Goal: Task Accomplishment & Management: Use online tool/utility

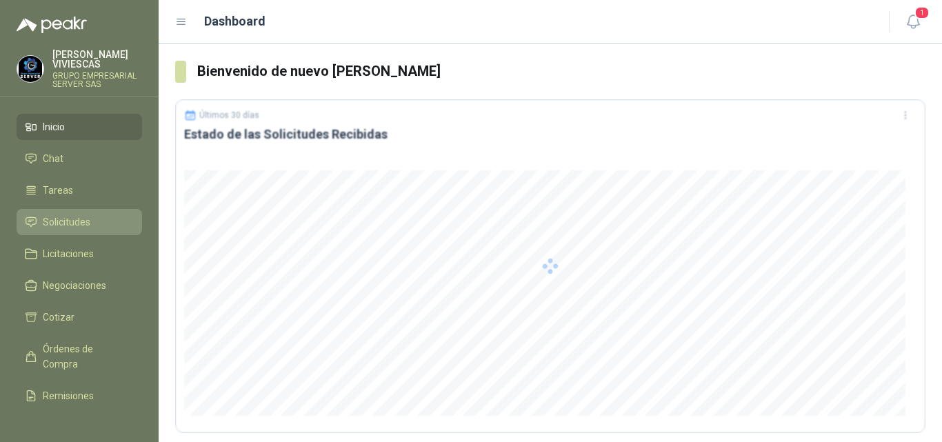
click at [63, 219] on span "Solicitudes" at bounding box center [67, 221] width 48 height 15
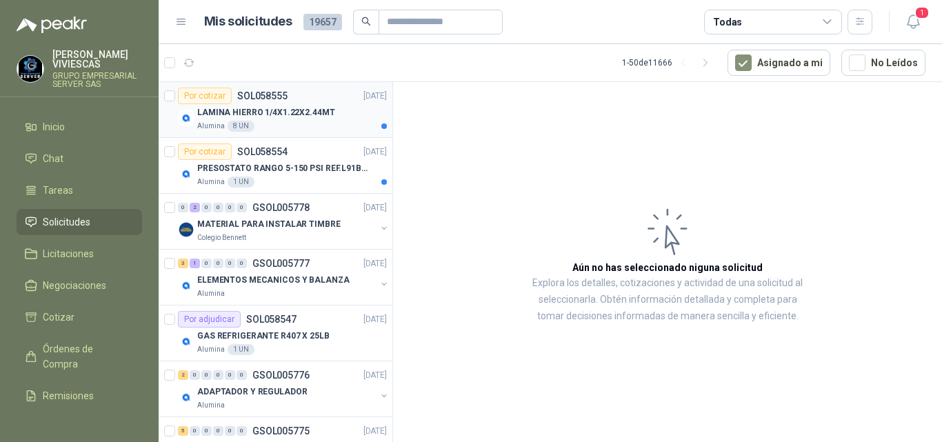
click at [296, 110] on p "LAMINA HIERRO 1/4X1.22X2.44MT" at bounding box center [266, 112] width 138 height 13
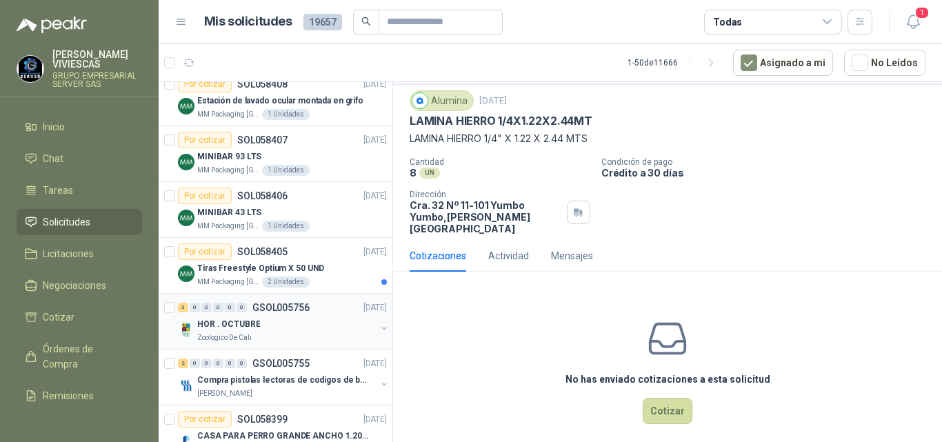
scroll to position [2459, 0]
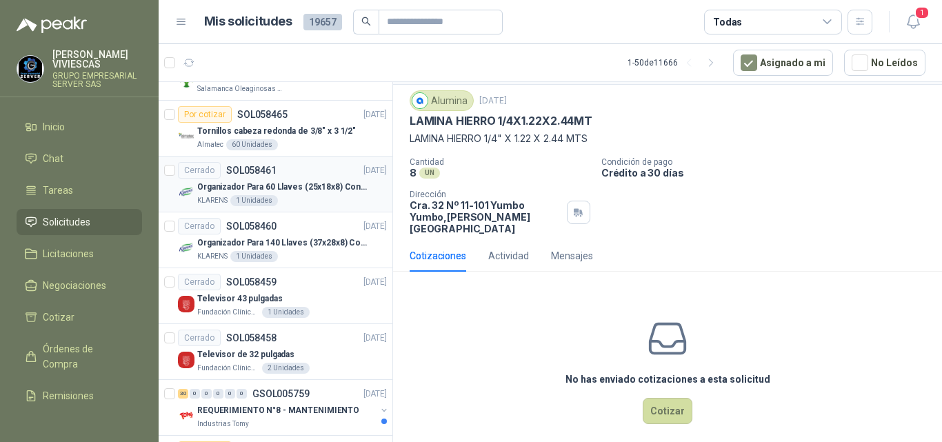
drag, startPoint x: 328, startPoint y: 274, endPoint x: 339, endPoint y: 267, distance: 14.0
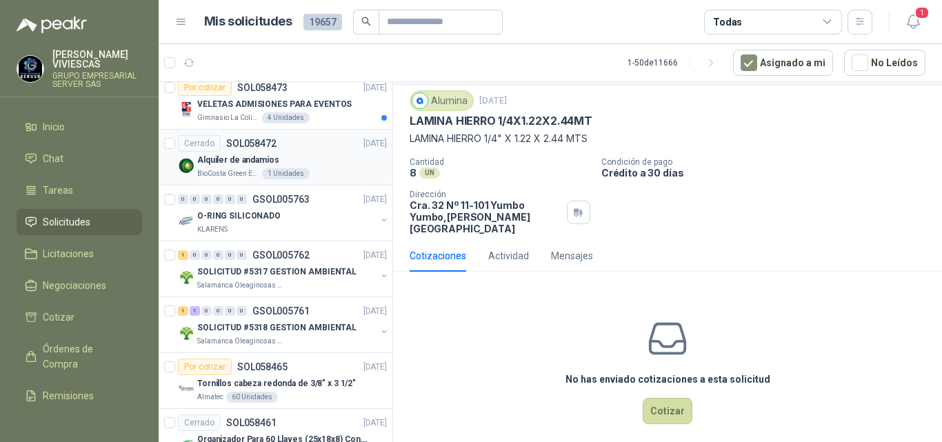
drag, startPoint x: 342, startPoint y: 265, endPoint x: 348, endPoint y: 261, distance: 7.5
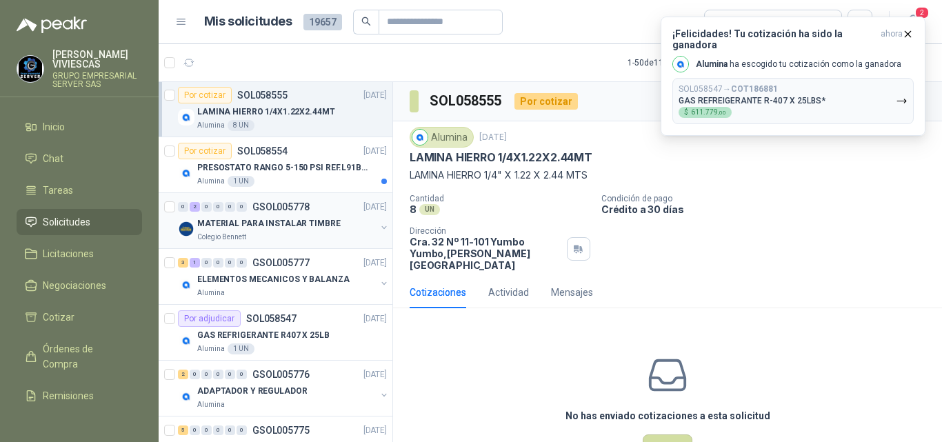
scroll to position [0, 1]
click at [909, 30] on icon "button" at bounding box center [908, 34] width 12 height 12
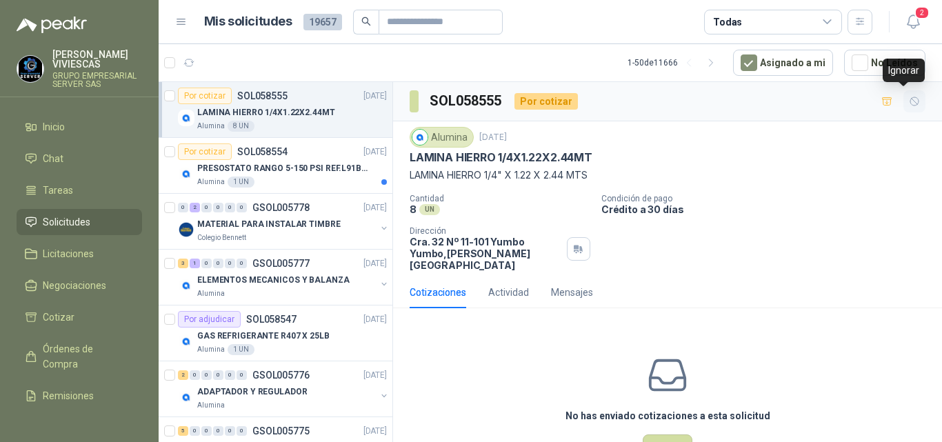
click at [909, 99] on icon "button" at bounding box center [915, 102] width 12 height 12
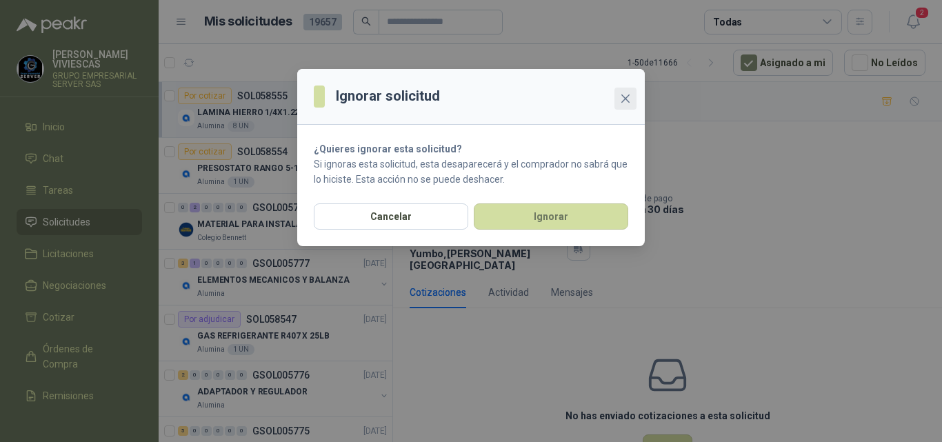
click at [624, 97] on icon "close" at bounding box center [625, 98] width 8 height 8
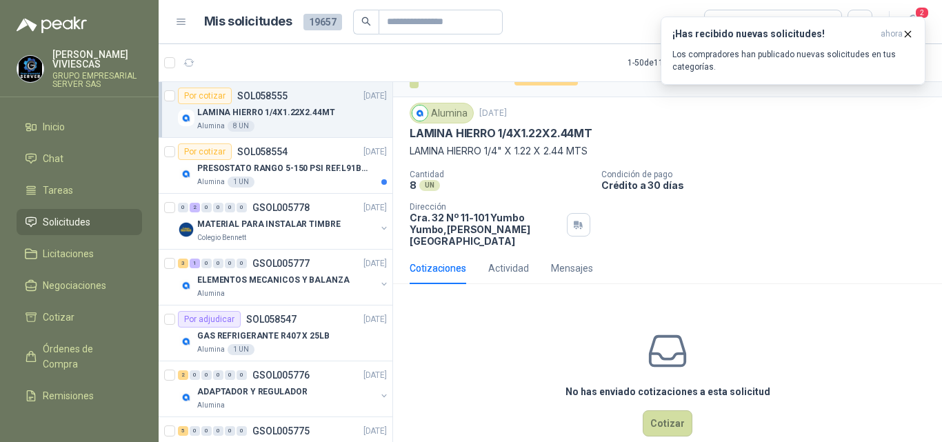
scroll to position [37, 0]
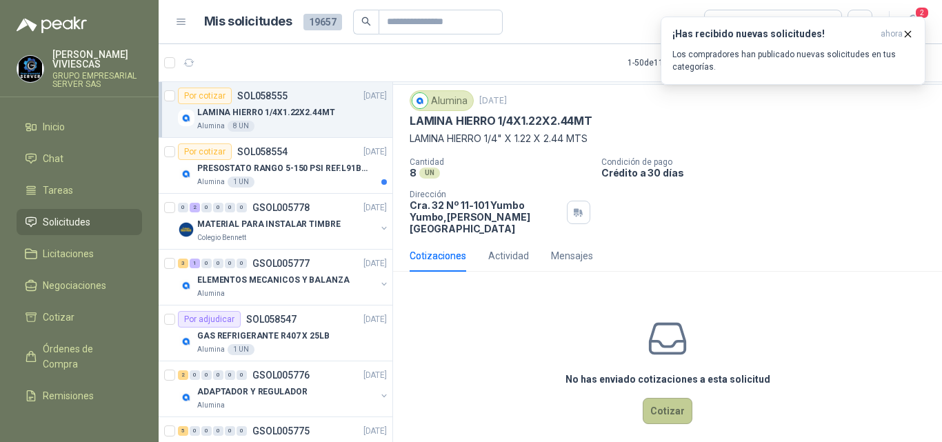
click at [661, 402] on button "Cotizar" at bounding box center [668, 411] width 50 height 26
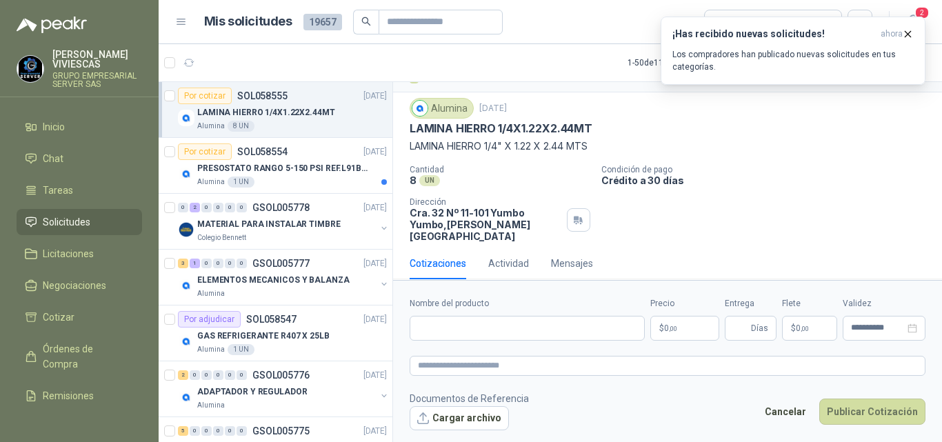
scroll to position [28, 0]
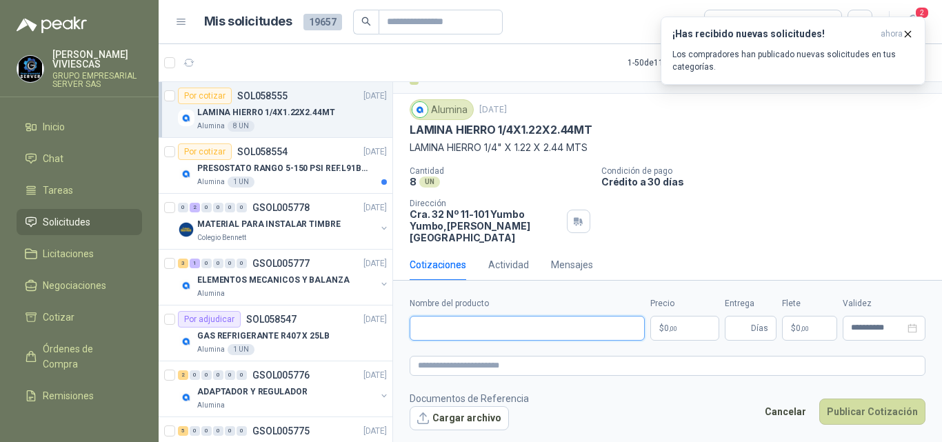
click at [449, 328] on input "Nombre del producto" at bounding box center [527, 328] width 235 height 25
type input "**********"
click at [634, 177] on p "Crédito a 30 días" at bounding box center [768, 182] width 335 height 12
click at [907, 33] on icon "button" at bounding box center [909, 34] width 6 height 6
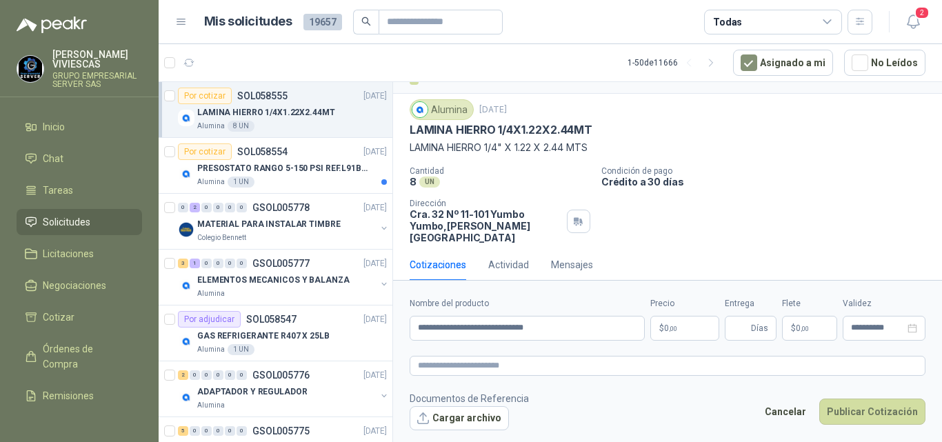
click at [670, 326] on body "[PERSON_NAME] GRUPO EMPRESARIAL SERVER SAS Inicio Chat Tareas Solicitudes Licit…" at bounding box center [471, 221] width 942 height 442
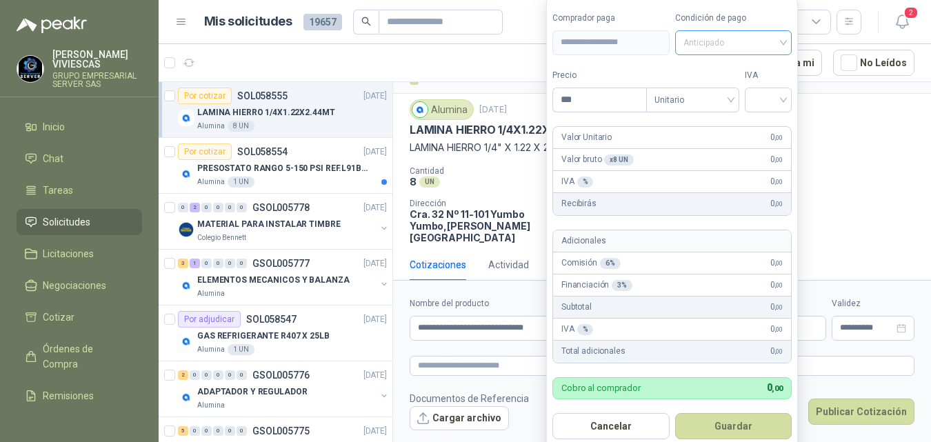
click at [699, 40] on span "Anticipado" at bounding box center [733, 42] width 101 height 21
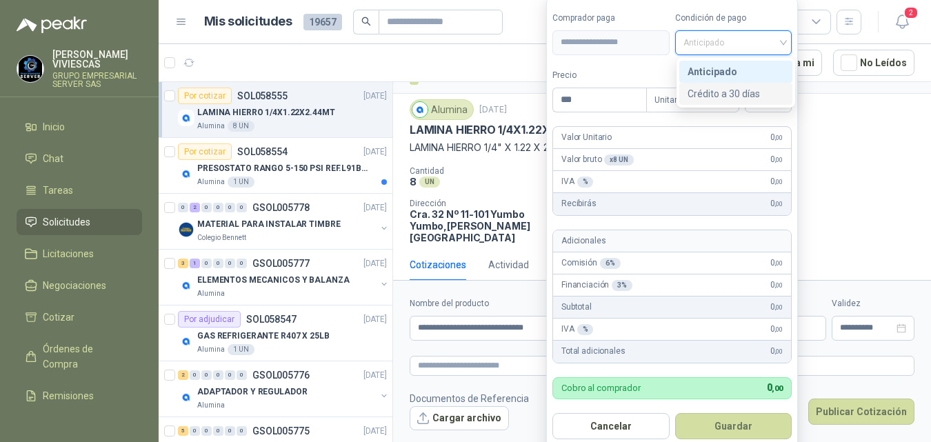
click at [710, 92] on div "Crédito a 30 días" at bounding box center [736, 93] width 97 height 15
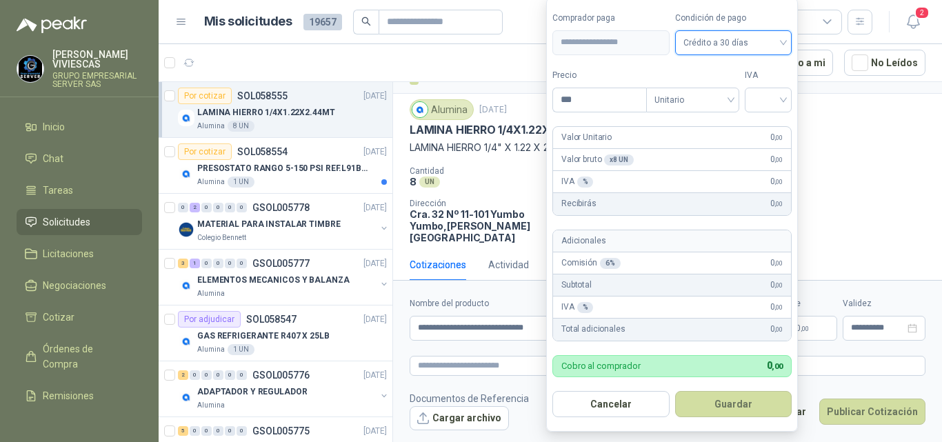
click at [736, 135] on div "Valor Unitario 0 ,00" at bounding box center [672, 138] width 238 height 22
click at [576, 100] on input "***" at bounding box center [599, 99] width 93 height 23
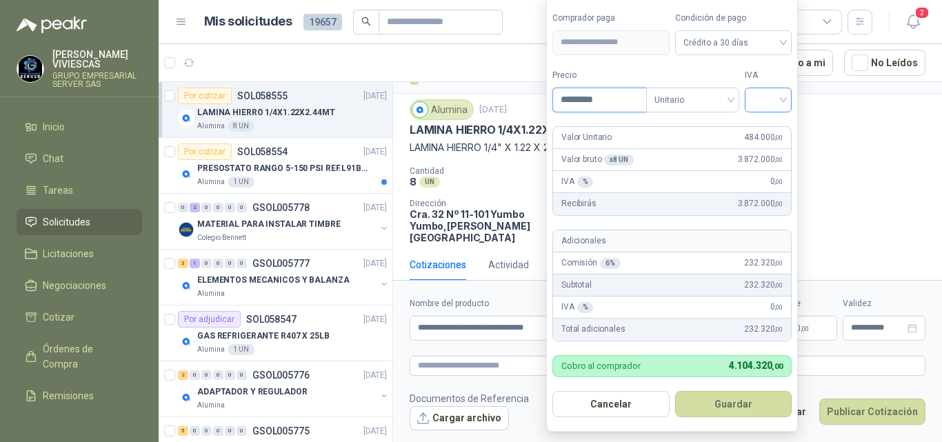
type input "*********"
click at [768, 101] on input "search" at bounding box center [768, 98] width 30 height 21
click at [763, 122] on div "19%" at bounding box center [772, 128] width 26 height 15
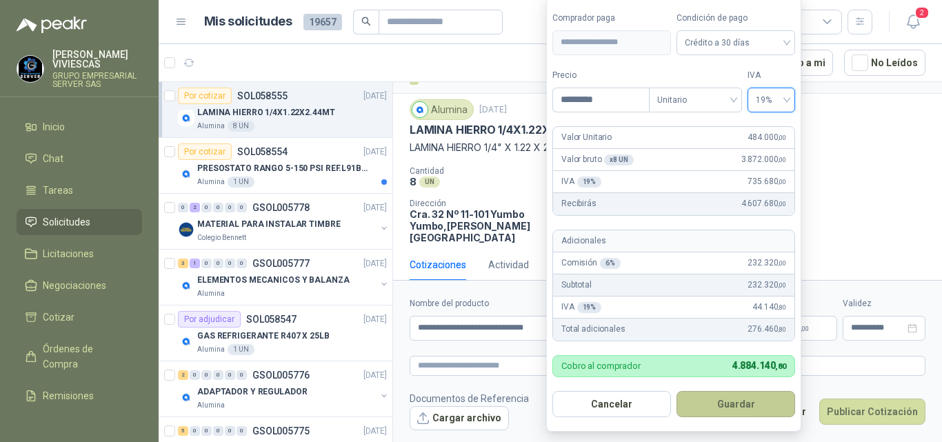
click at [734, 399] on button "Guardar" at bounding box center [736, 404] width 119 height 26
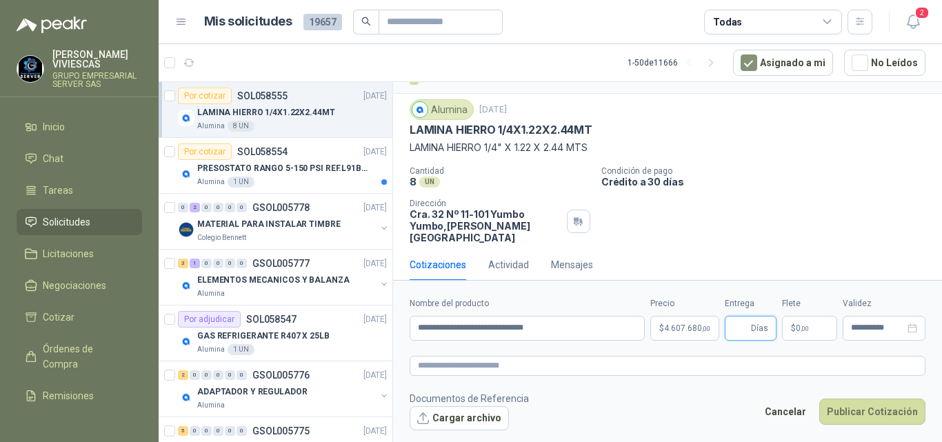
click at [741, 321] on input "Entrega" at bounding box center [740, 328] width 15 height 23
type input "*"
click at [797, 321] on p "$ 0 ,00" at bounding box center [809, 328] width 55 height 25
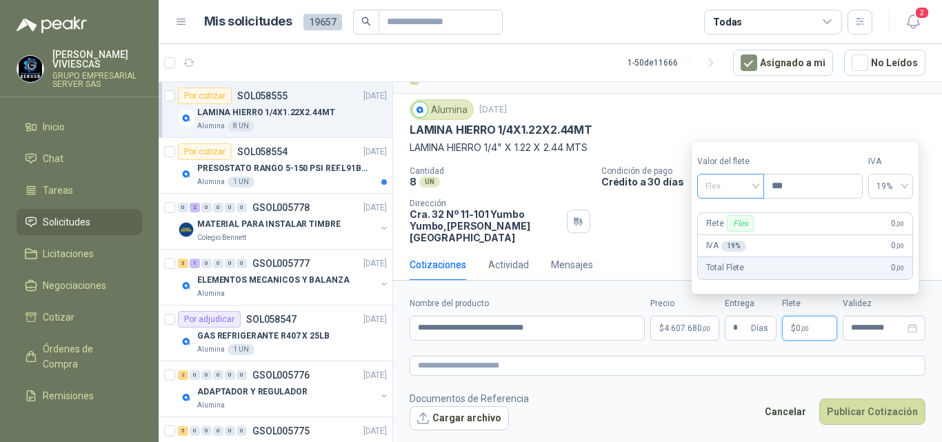
click at [714, 184] on span "Flex" at bounding box center [731, 186] width 50 height 21
click at [714, 235] on div "Incluido" at bounding box center [732, 237] width 48 height 15
click at [853, 411] on button "Publicar Cotización" at bounding box center [872, 412] width 106 height 26
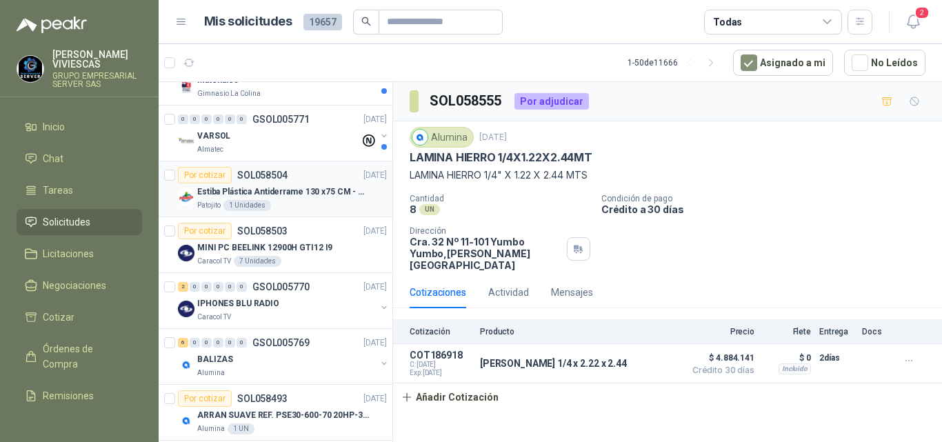
scroll to position [828, 1]
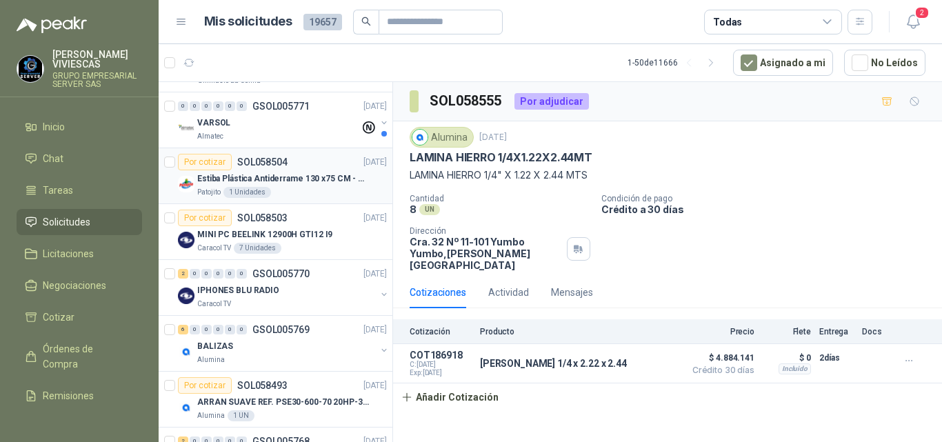
click at [275, 179] on p "Estiba Plástica Antiderrame 130 x75 CM - Capacidad 180-200 Litros" at bounding box center [283, 178] width 172 height 13
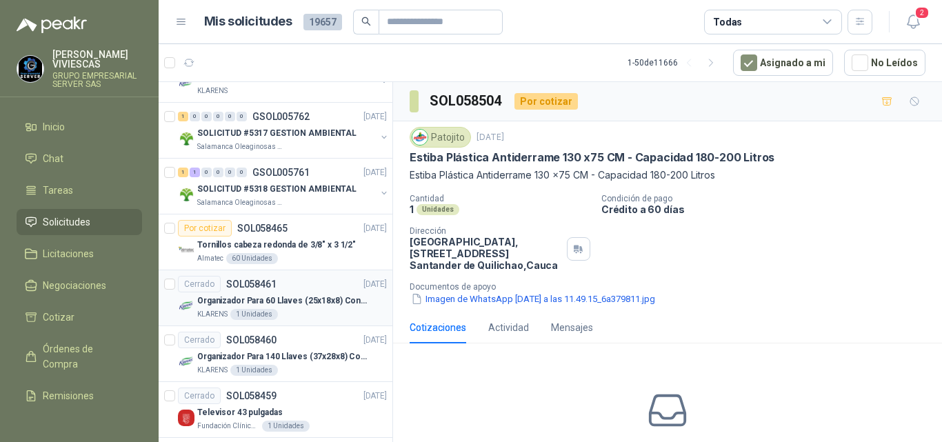
scroll to position [1724, 1]
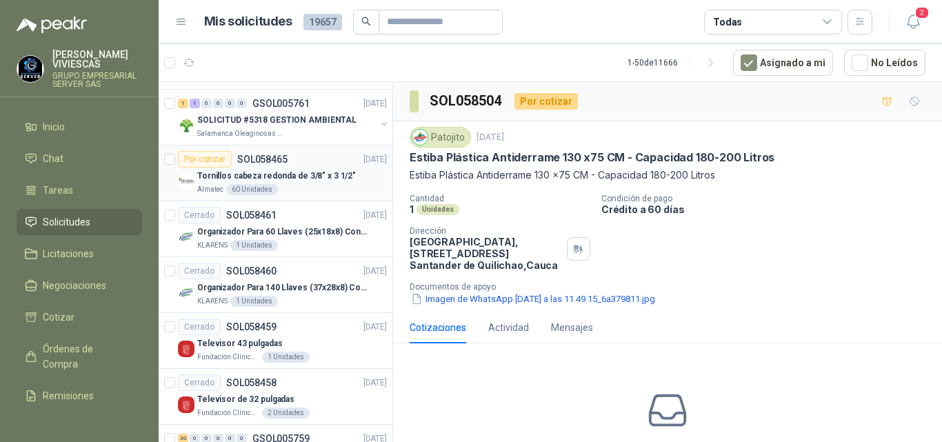
click at [285, 177] on p "Tornillos cabeza redonda de 3/8" x 3 1/2"" at bounding box center [276, 176] width 159 height 13
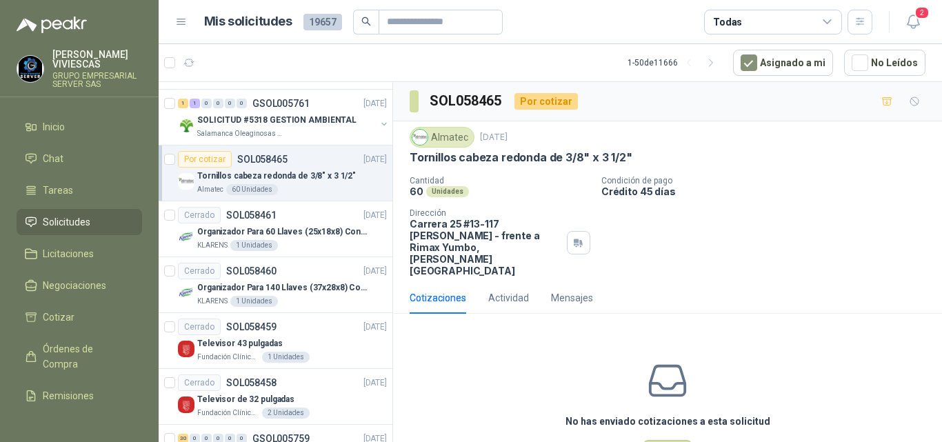
scroll to position [30, 0]
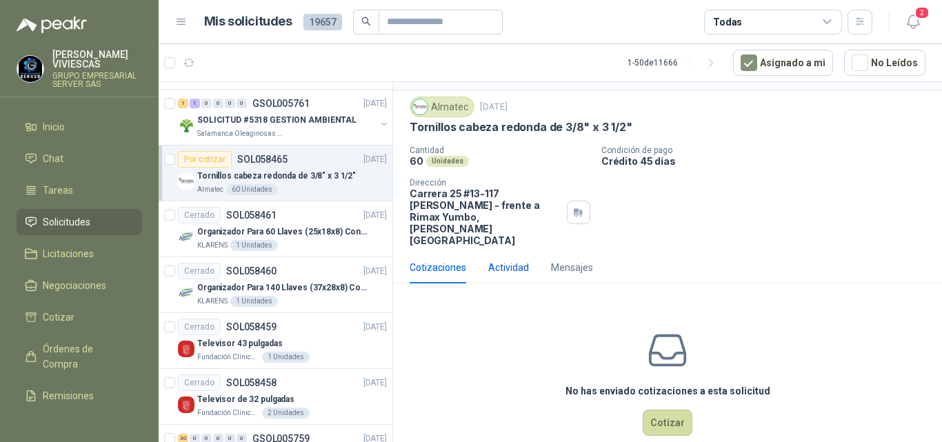
click at [523, 260] on div "Actividad" at bounding box center [508, 267] width 41 height 15
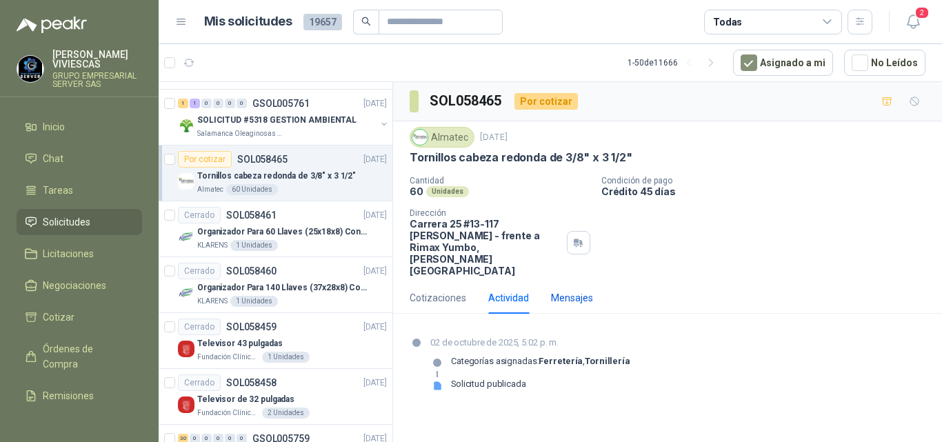
click at [571, 290] on div "Mensajes" at bounding box center [572, 297] width 42 height 15
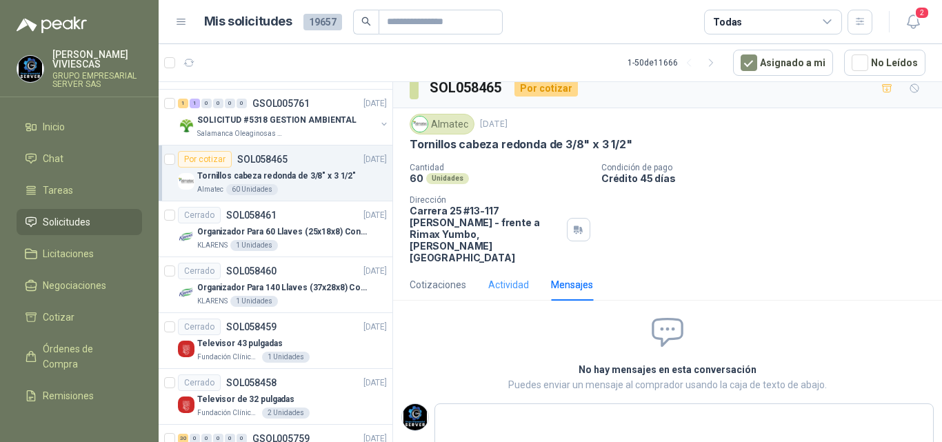
scroll to position [14, 0]
click at [502, 276] on div "Actividad" at bounding box center [508, 283] width 41 height 15
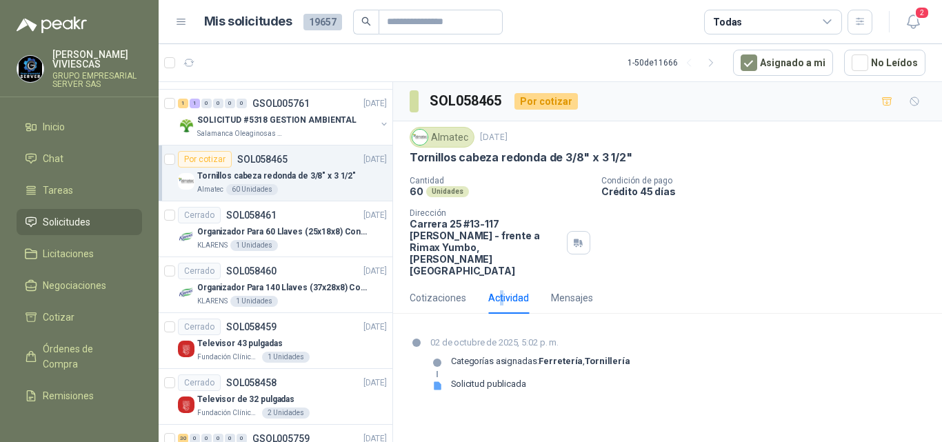
click at [221, 177] on p "Tornillos cabeza redonda de 3/8" x 3 1/2"" at bounding box center [276, 176] width 159 height 13
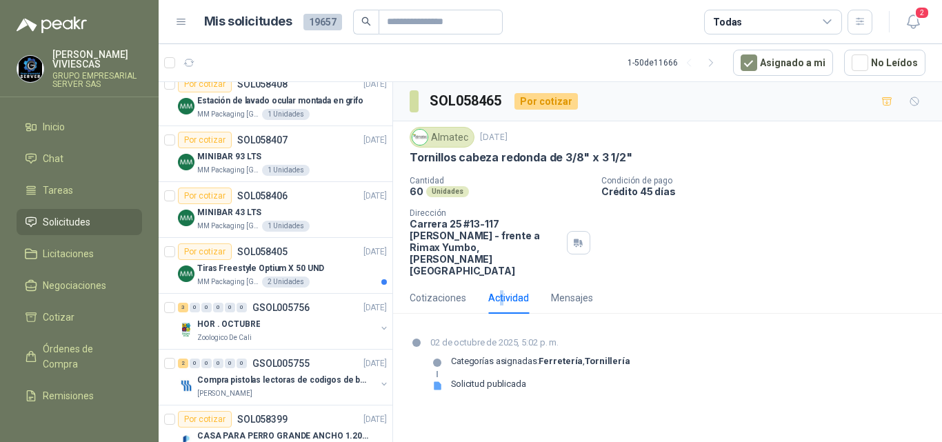
scroll to position [2459, 1]
